Goal: Navigation & Orientation: Find specific page/section

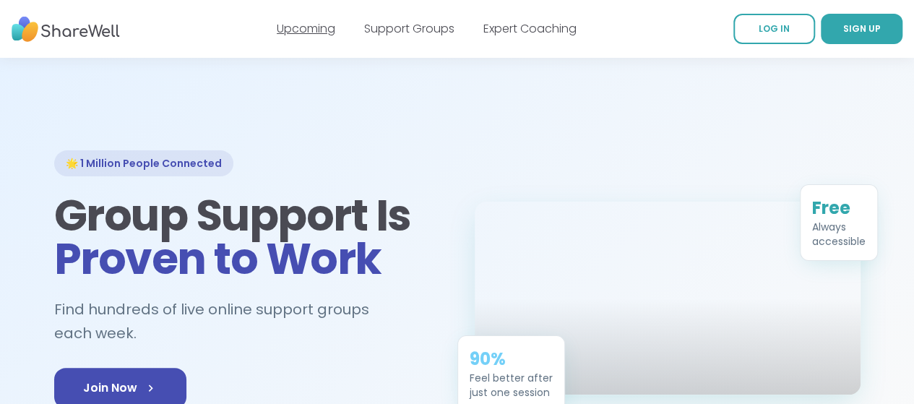
click at [316, 30] on link "Upcoming" at bounding box center [306, 28] width 59 height 17
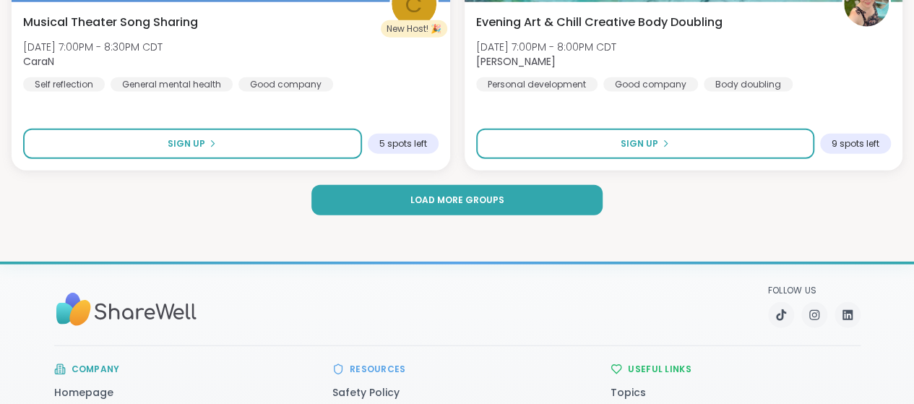
scroll to position [4615, 0]
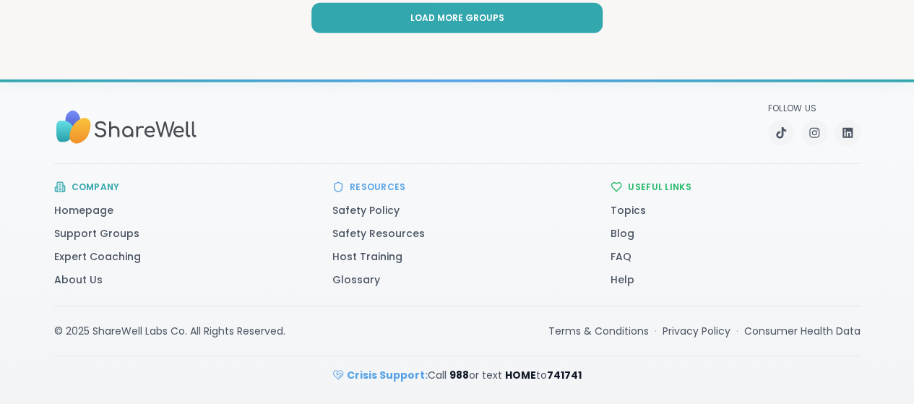
click at [54, 259] on link "Expert Coaching" at bounding box center [97, 256] width 87 height 14
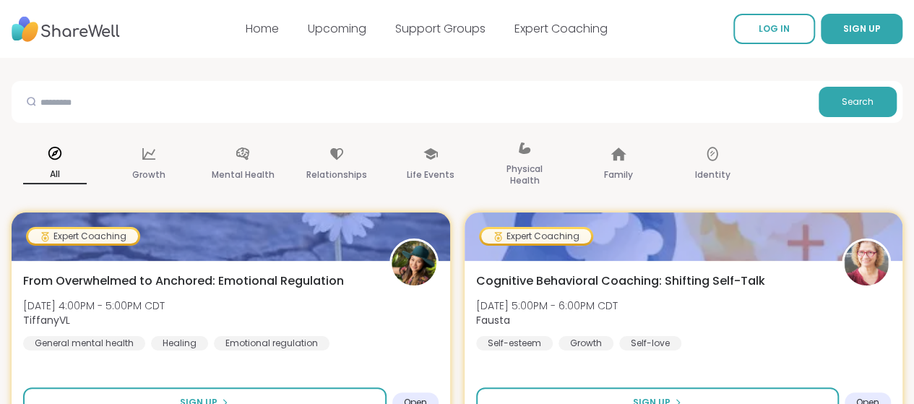
scroll to position [3, 0]
